Goal: Communication & Community: Answer question/provide support

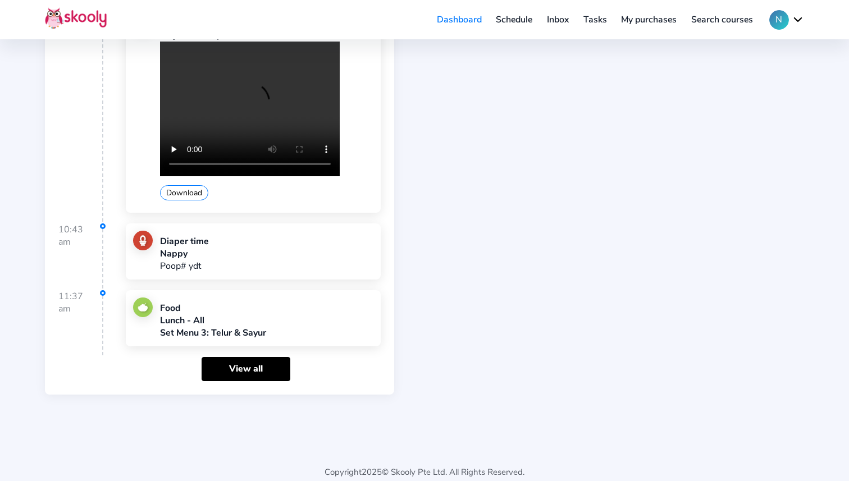
scroll to position [1052, 0]
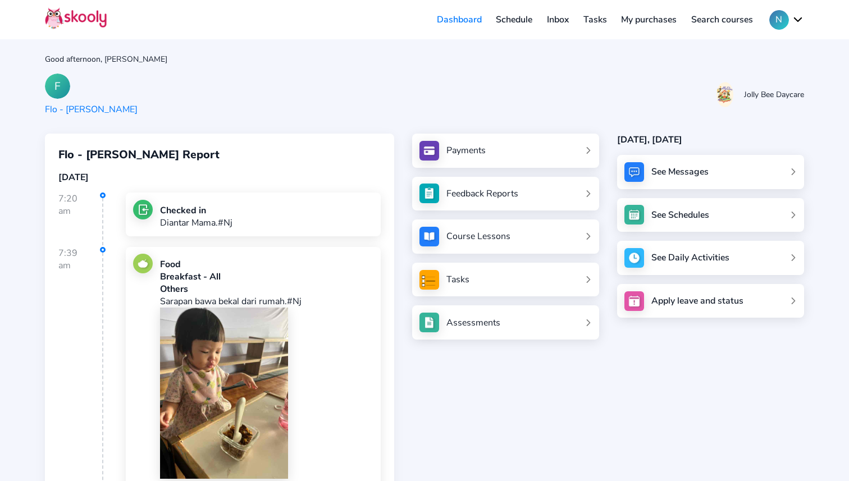
click at [565, 22] on link "Inbox" at bounding box center [558, 20] width 37 height 18
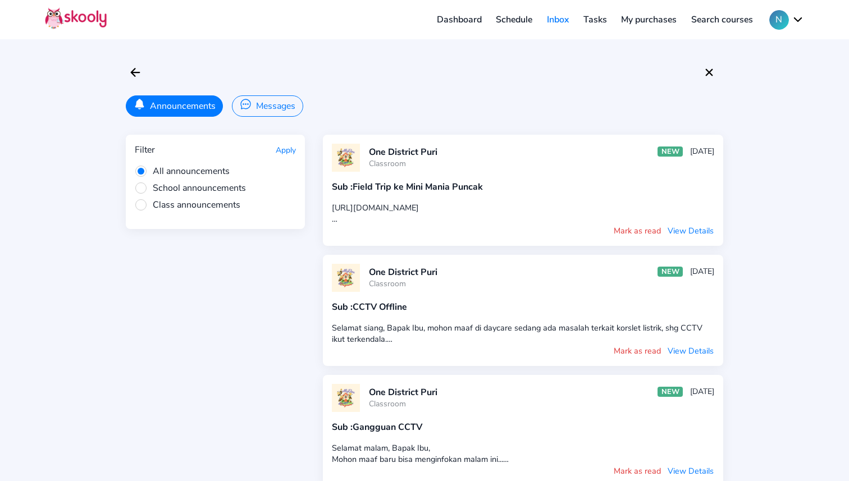
click at [281, 115] on button "Messages" at bounding box center [267, 106] width 71 height 21
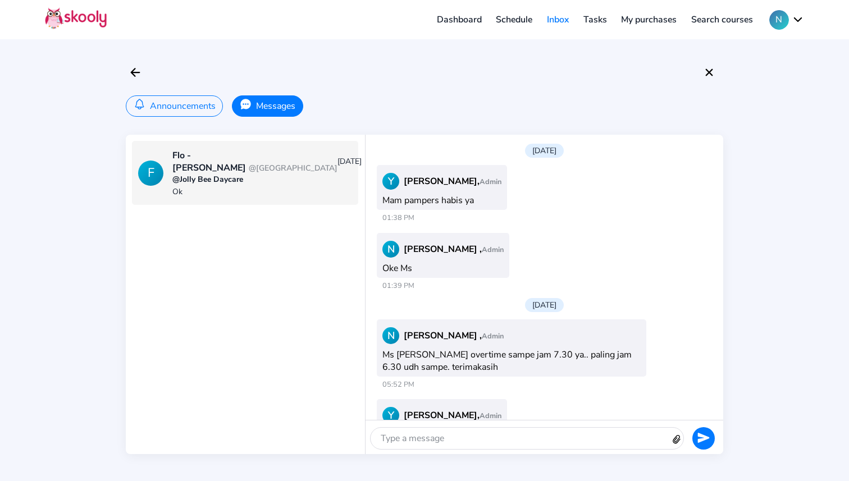
click at [465, 436] on div at bounding box center [521, 438] width 301 height 21
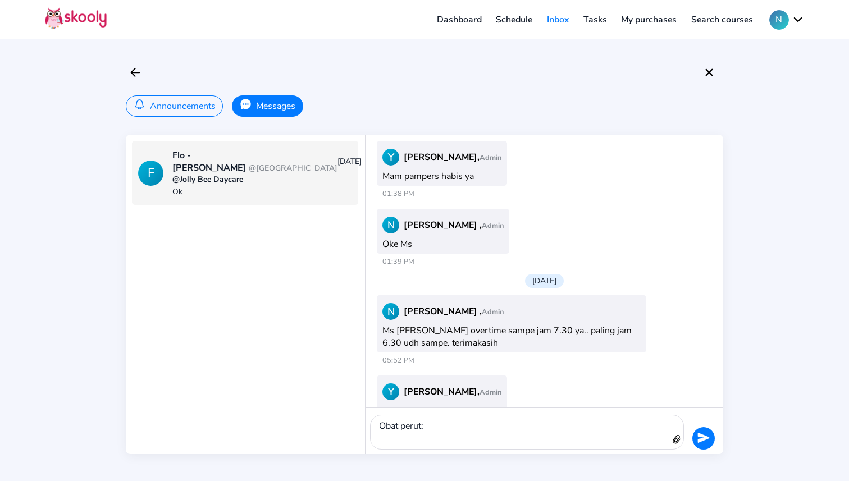
scroll to position [1533, 0]
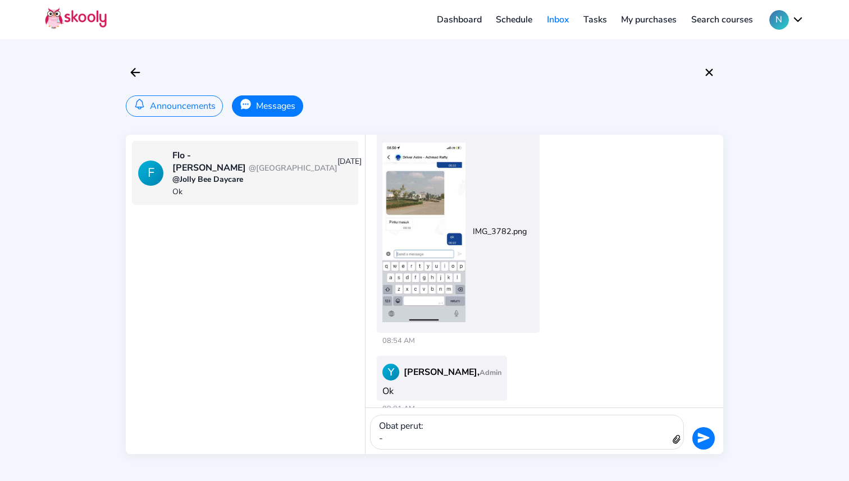
click at [408, 427] on div "Obat perut: -" at bounding box center [521, 433] width 301 height 34
drag, startPoint x: 398, startPoint y: 427, endPoint x: 445, endPoint y: 426, distance: 46.6
click at [445, 426] on div "Obat pencernaan: -" at bounding box center [521, 433] width 301 height 34
click at [381, 419] on div "Obat puyer: - 30 menit sebelum makan siang (perut kosong) - 30 menit sebelum ma…" at bounding box center [521, 426] width 301 height 46
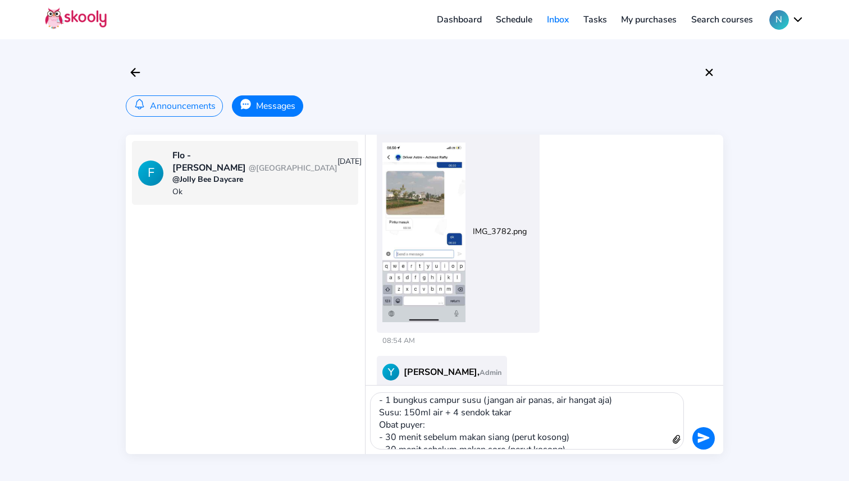
scroll to position [0, 0]
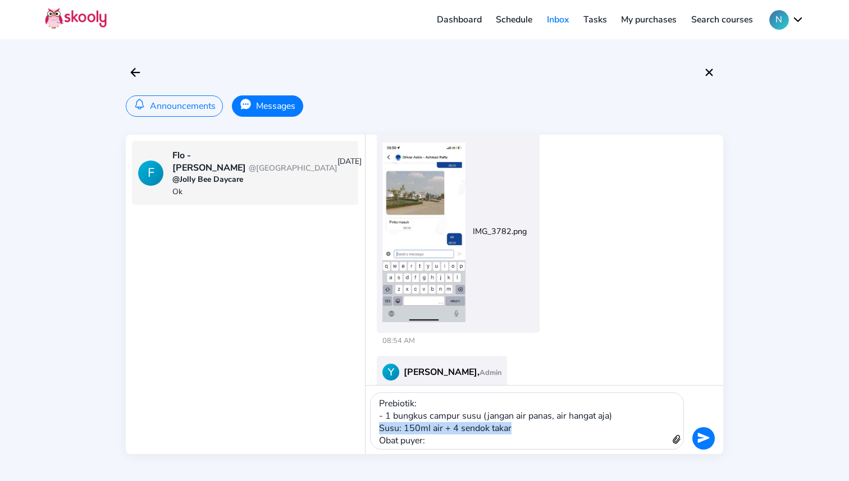
drag, startPoint x: 527, startPoint y: 428, endPoint x: 338, endPoint y: 428, distance: 188.8
click at [338, 428] on div "F Flo - Florence Ivanna @One District Puri 02/09/25 @Jolly Bee Daycare Ok Thurs…" at bounding box center [425, 295] width 598 height 320
copy div "Susu: 150ml air + 4 sendok takar"
click at [379, 406] on div "Prebiotik: - 1 bungkus campur susu (jangan air panas, air hangat aja) Obat puye…" at bounding box center [521, 421] width 301 height 56
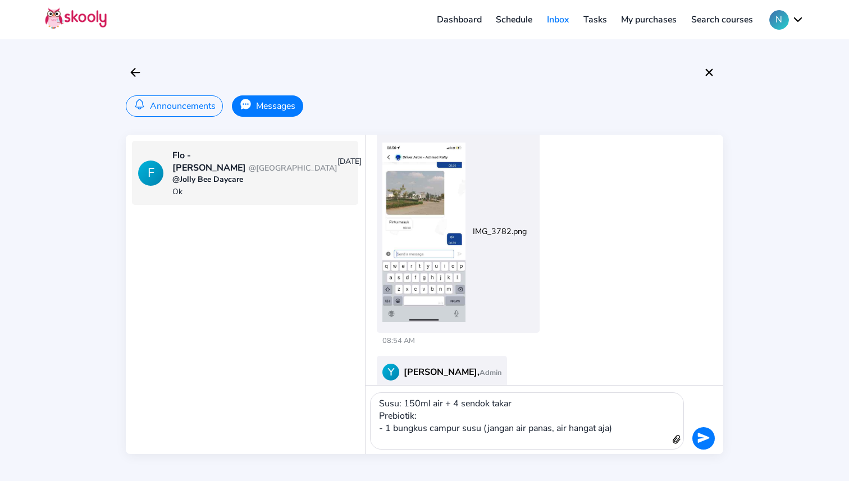
click at [404, 403] on div "Susu: 150ml air + 4 sendok takar Prebiotik: - 1 bungkus campur susu (jangan air…" at bounding box center [521, 421] width 301 height 56
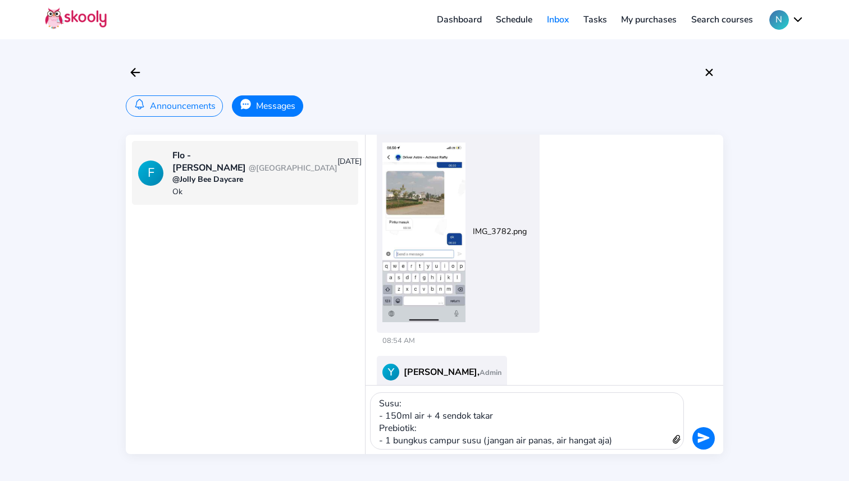
click at [501, 417] on div "Susu: - 150ml air + 4 sendok takar Prebiotik: - 1 bungkus campur susu (jangan a…" at bounding box center [521, 421] width 301 height 56
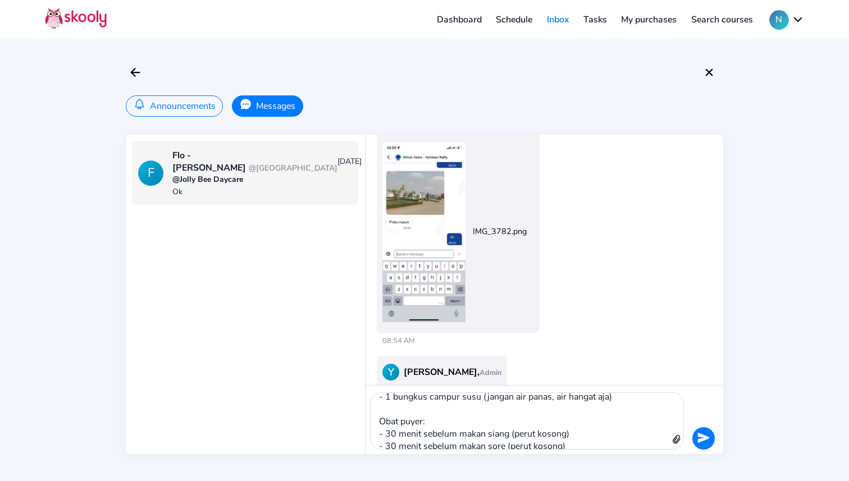
scroll to position [61, 0]
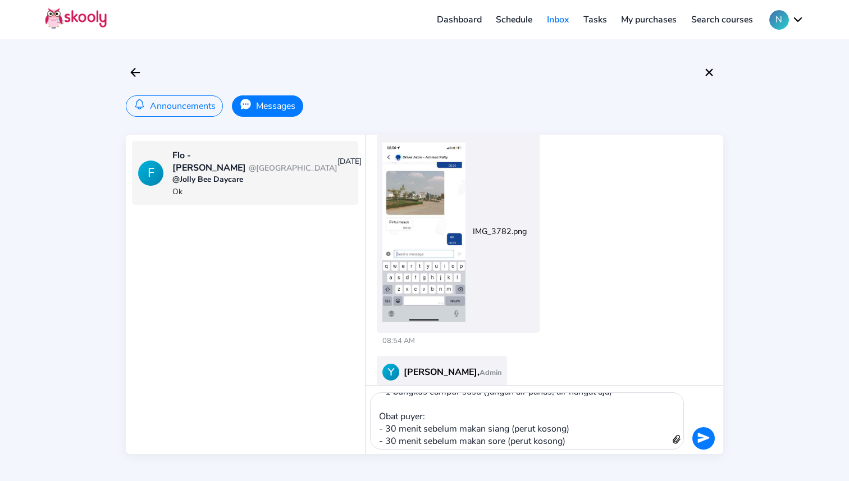
click at [604, 438] on div "Prebiotik: - 1 bungkus campur susu (jangan air panas, air hangat aja) Obat puye…" at bounding box center [521, 404] width 284 height 87
click at [705, 433] on icon "Send" at bounding box center [704, 438] width 12 height 12
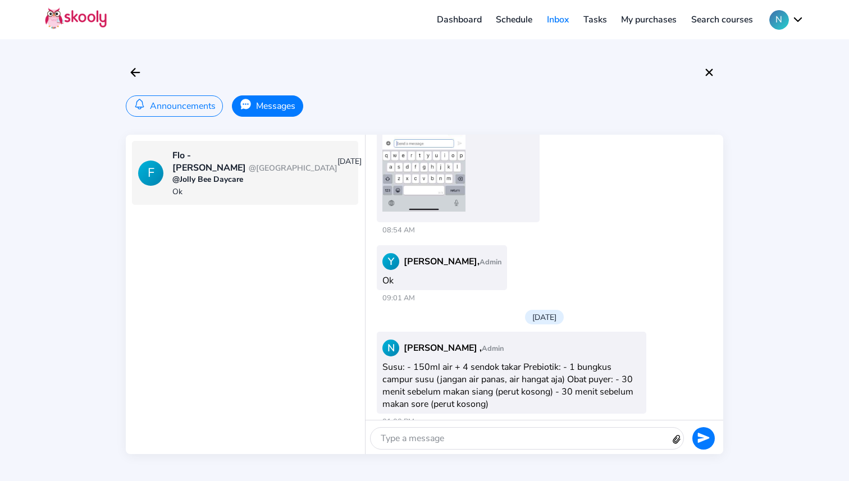
click at [524, 435] on div at bounding box center [521, 438] width 301 height 21
drag, startPoint x: 526, startPoint y: 392, endPoint x: 381, endPoint y: 353, distance: 149.9
click at [381, 353] on div "N Nadya , Admin Susu: - 150ml air + 4 sendok takar Prebiotik: - 1 bungkus campu…" at bounding box center [512, 373] width 270 height 82
copy div "Susu: - 150ml air + 4 sendok takar Prebiotik: - 1 bungkus campur susu (jangan a…"
drag, startPoint x: 463, startPoint y: 440, endPoint x: 311, endPoint y: 422, distance: 153.9
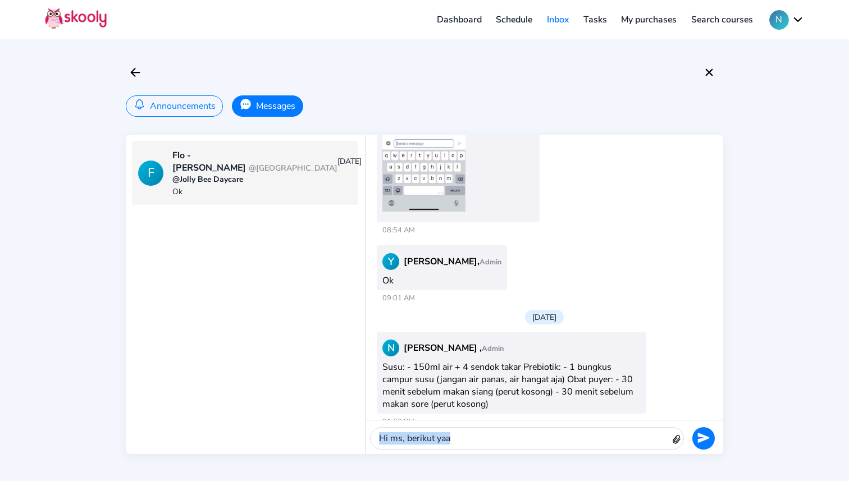
click at [311, 422] on div "F Flo - Florence Ivanna @One District Puri 02/09/25 @Jolly Bee Daycare Ok Thurs…" at bounding box center [425, 295] width 598 height 320
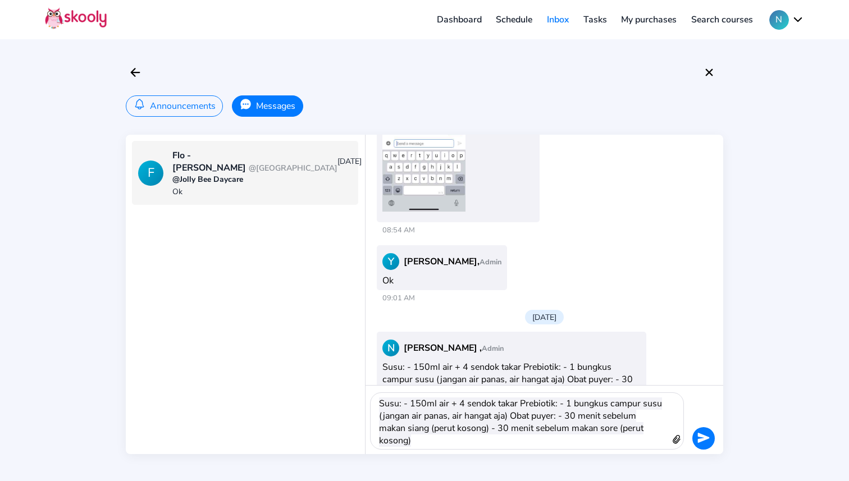
click at [492, 415] on span "Susu: - 150ml air + 4 sendok takar Prebiotik: - 1 bungkus campur susu (jangan a…" at bounding box center [520, 422] width 283 height 49
click at [562, 407] on span "Susu: - 150ml air + 4 sendok takar Prebiotik: - 1 bungkus campur susu (jangan a…" at bounding box center [520, 422] width 283 height 49
click at [519, 403] on span "Susu: - 150ml air + 4 sendok takar Prebiotik: - 1 bungkus campur susu (jangan a…" at bounding box center [520, 422] width 283 height 49
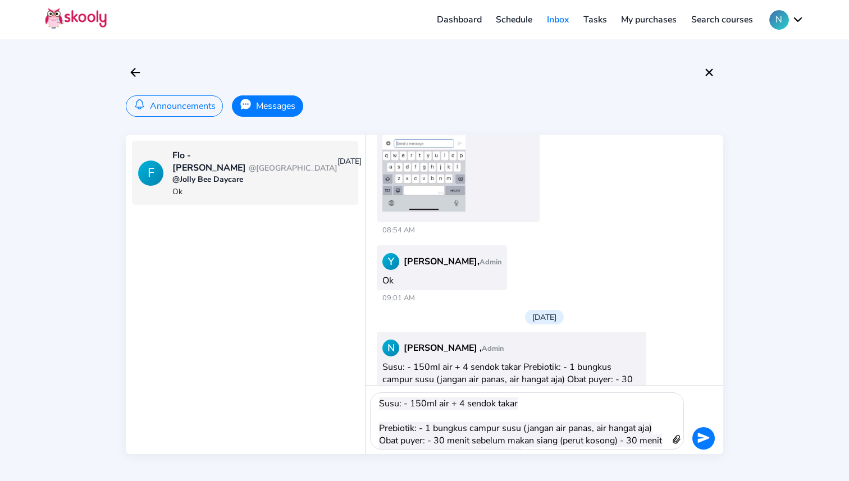
scroll to position [13, 0]
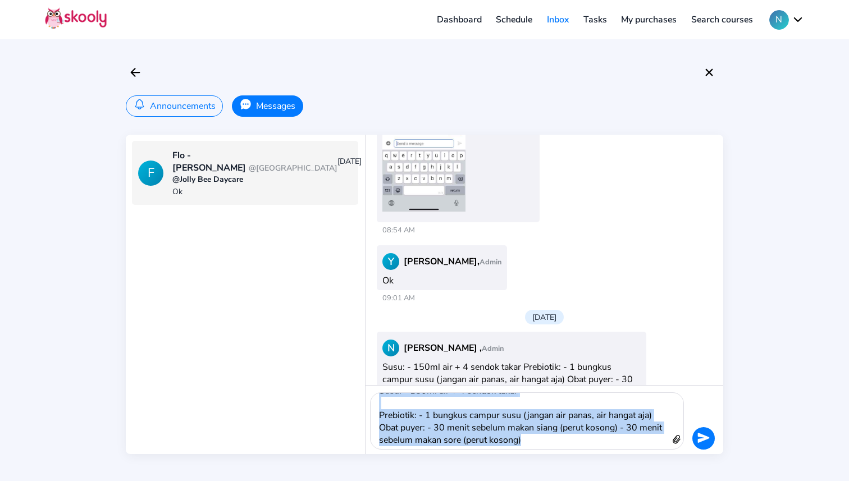
copy span "Susu: - 150ml air + 4 sendok takar Prebiotik: - 1 bungkus campur susu (jangan a…"
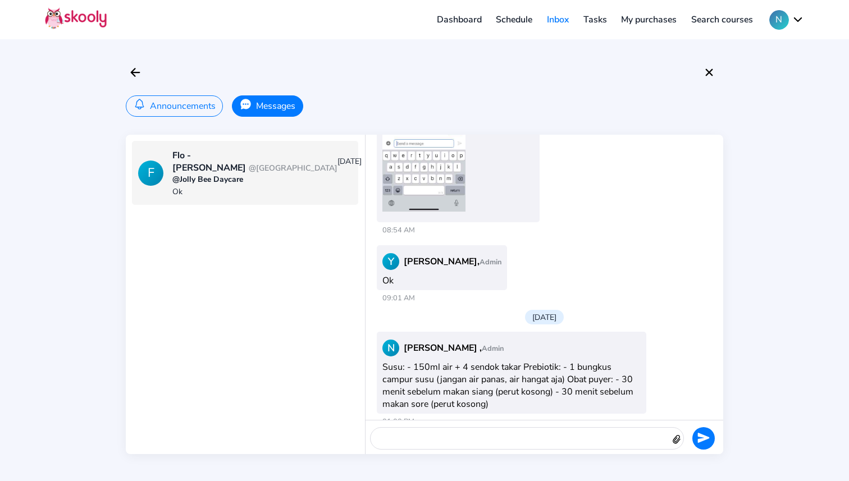
scroll to position [0, 0]
click at [680, 438] on icon "Attach" at bounding box center [678, 440] width 18 height 18
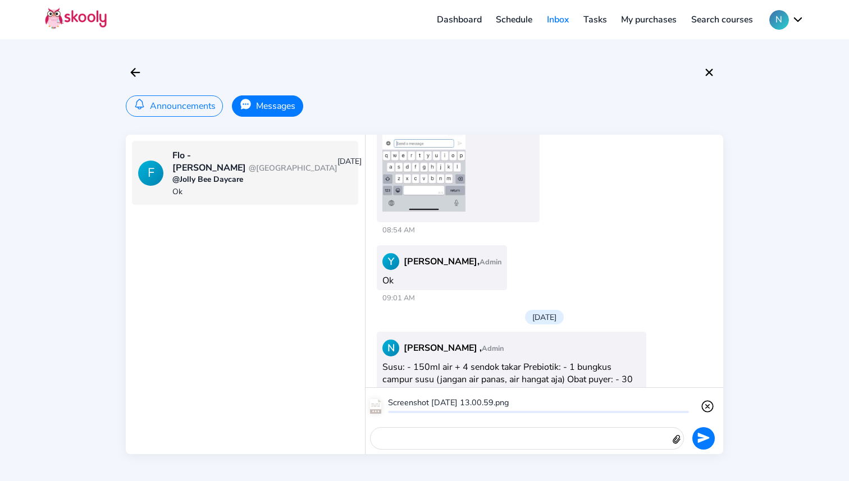
click at [456, 440] on div at bounding box center [521, 438] width 301 height 21
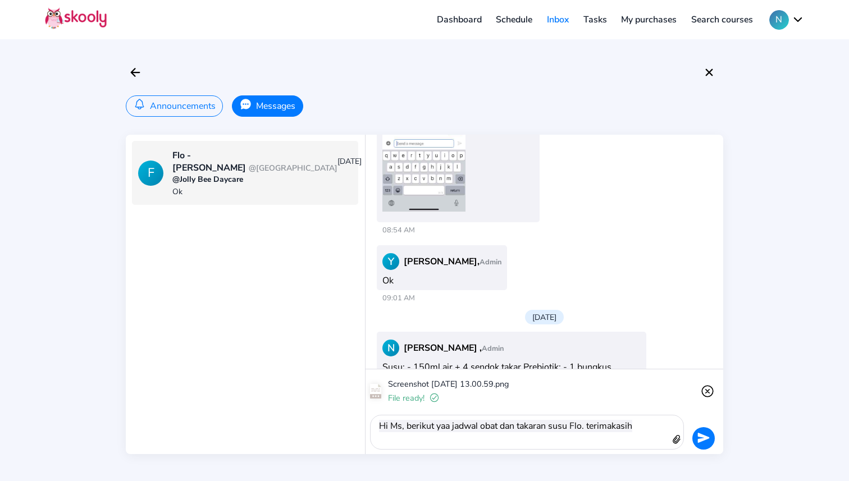
click at [707, 439] on icon "send" at bounding box center [704, 438] width 12 height 10
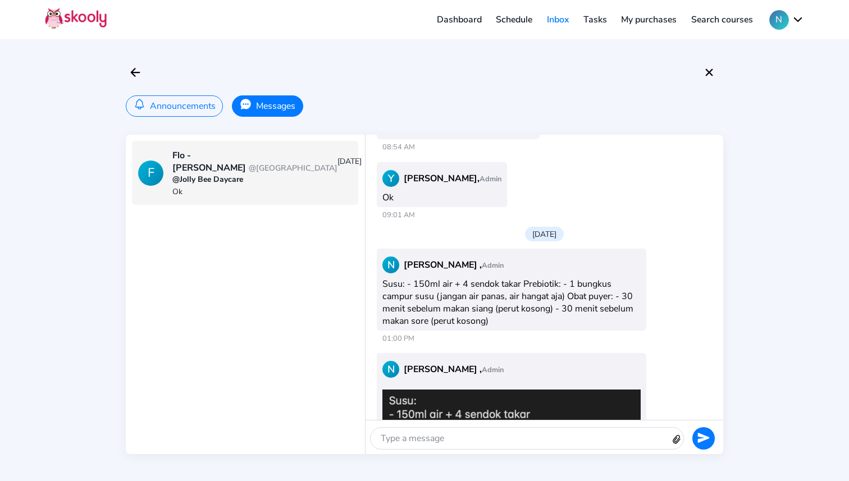
scroll to position [1719, 0]
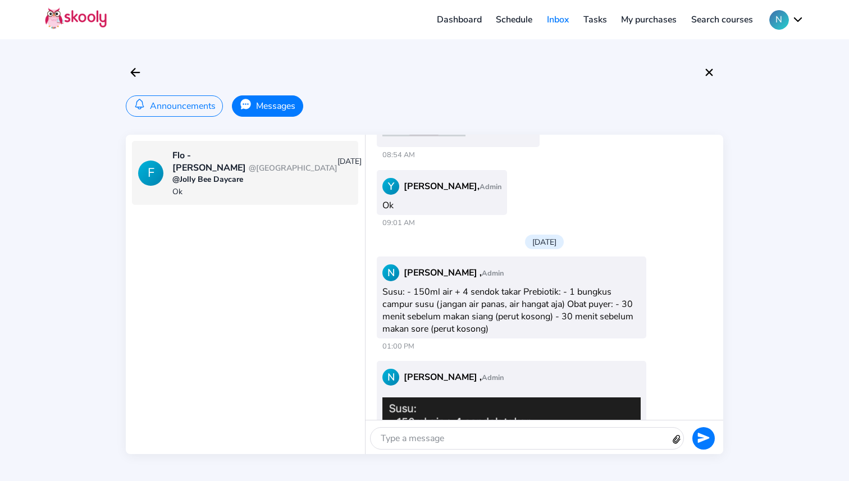
drag, startPoint x: 548, startPoint y: 318, endPoint x: 520, endPoint y: 260, distance: 64.3
click at [520, 260] on div "N Nadya , Admin Susu: - 150ml air + 4 sendok takar Prebiotik: - 1 bungkus campu…" at bounding box center [512, 298] width 270 height 82
click at [520, 265] on div "N Nadya , Admin" at bounding box center [512, 273] width 258 height 17
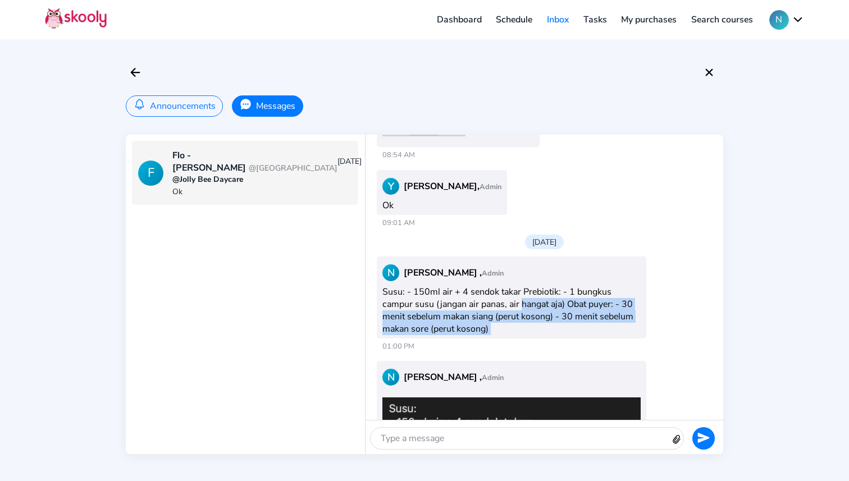
drag, startPoint x: 520, startPoint y: 292, endPoint x: 520, endPoint y: 328, distance: 36.0
click at [520, 328] on div "N Nadya , Admin Susu: - 150ml air + 4 sendok takar Prebiotik: - 1 bungkus campu…" at bounding box center [545, 306] width 340 height 105
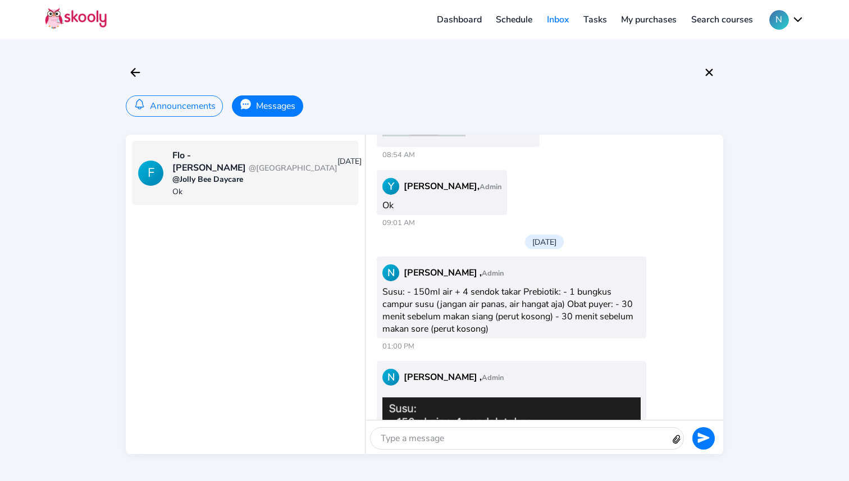
click at [516, 317] on div "N Nadya , Admin Susu: - 150ml air + 4 sendok takar Prebiotik: - 1 bungkus campu…" at bounding box center [512, 298] width 270 height 82
click at [533, 420] on div at bounding box center [545, 422] width 358 height 5
click at [530, 432] on div at bounding box center [521, 438] width 301 height 21
